Goal: Check status: Check status

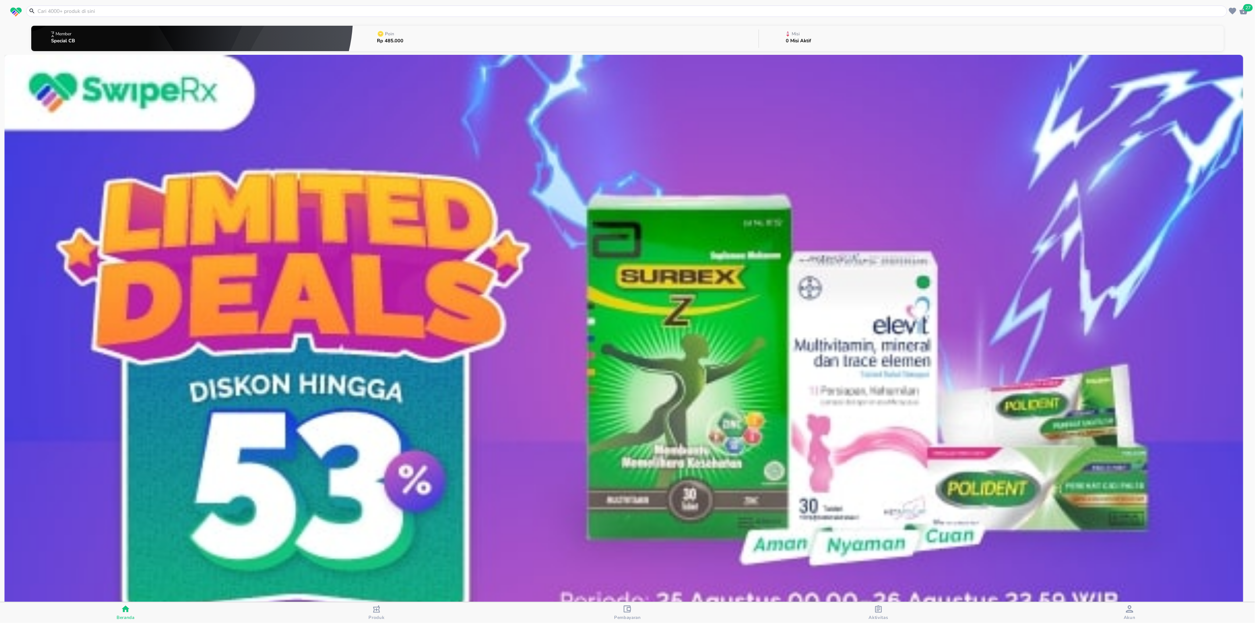
click at [477, 36] on button "Poin Rp 485.000" at bounding box center [555, 38] width 405 height 29
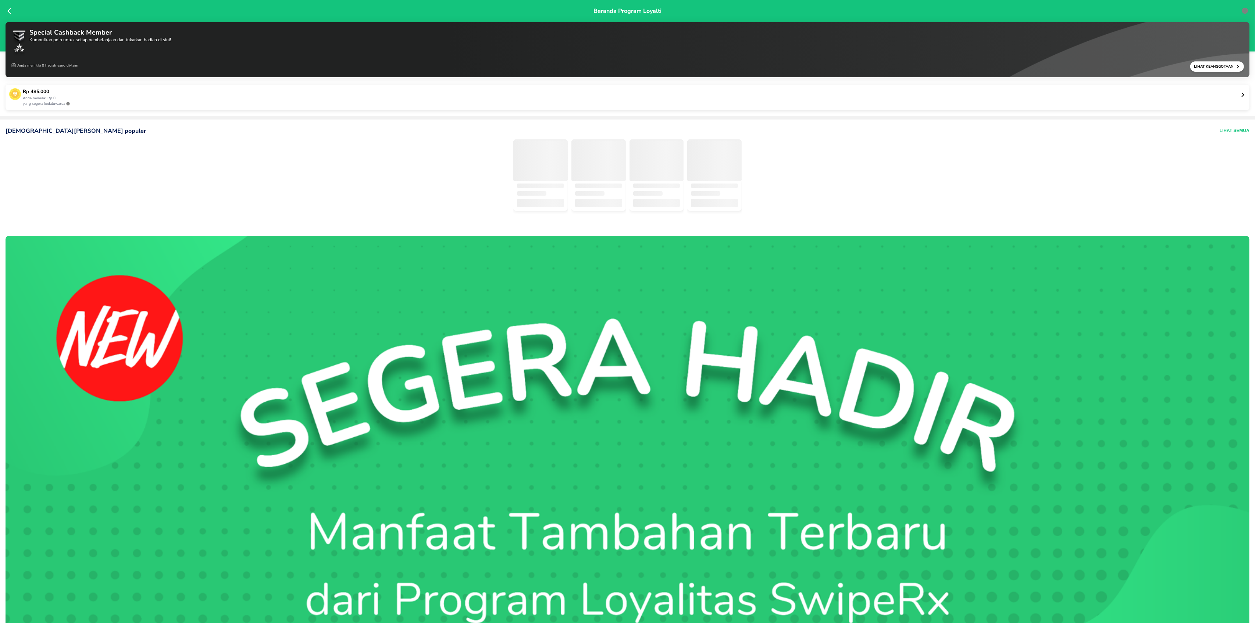
click at [1241, 96] on icon at bounding box center [1244, 95] width 6 height 6
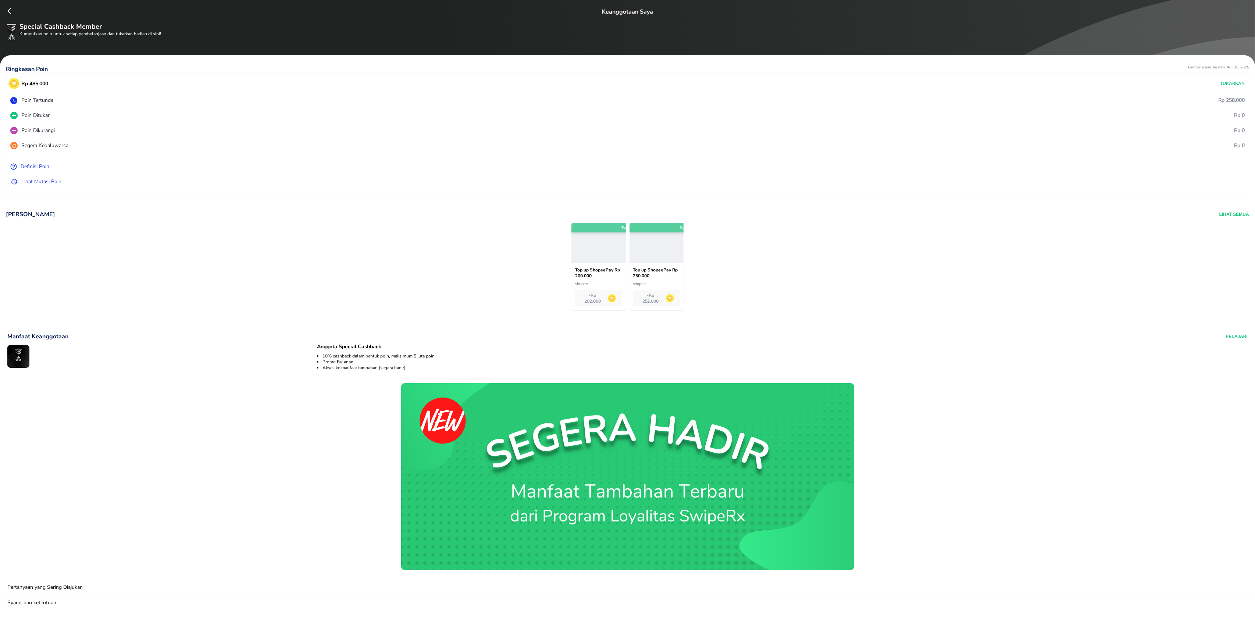
click at [33, 182] on p "Lihat Mutasi Poin" at bounding box center [41, 182] width 40 height 8
